Goal: Check status

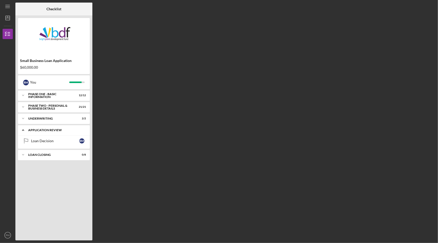
click at [58, 133] on div "Icon/Expander Application Review 0 / 1" at bounding box center [54, 130] width 72 height 11
click at [58, 133] on div "Icon/Expander Application Review 0 / 1" at bounding box center [54, 130] width 72 height 10
click at [58, 141] on div "Loan Decision" at bounding box center [55, 141] width 48 height 4
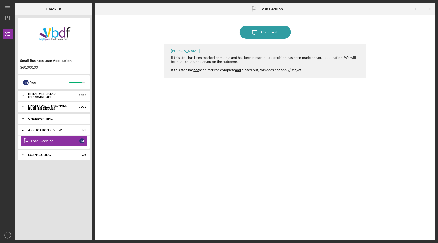
click at [59, 115] on div "Icon/Expander Underwriting 2 / 2" at bounding box center [54, 118] width 72 height 10
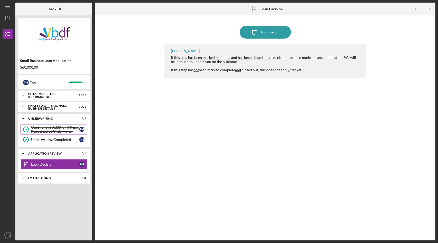
click at [54, 125] on link "Questions or Additional Items Requested by Underwriter Questions or Additional …" at bounding box center [54, 129] width 67 height 10
